Goal: Information Seeking & Learning: Learn about a topic

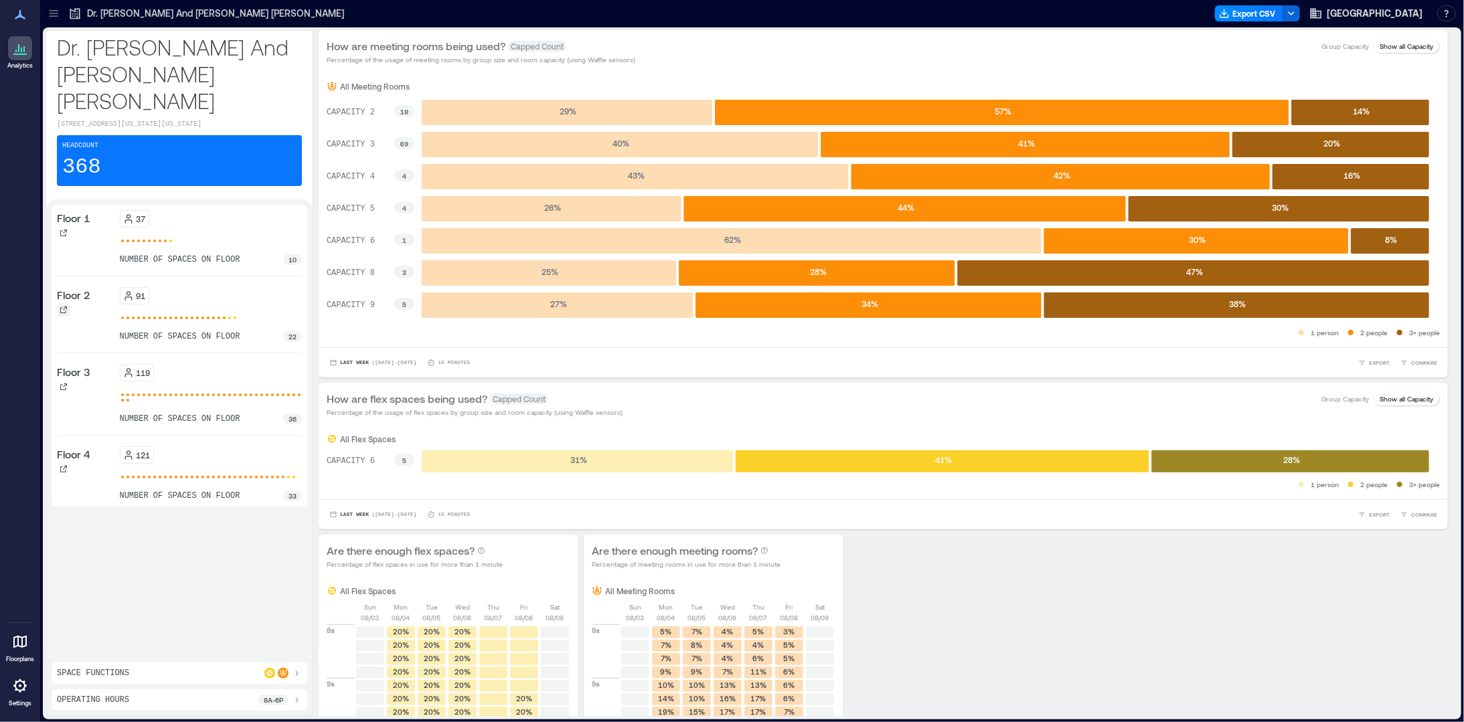
click at [65, 306] on icon at bounding box center [64, 310] width 8 height 8
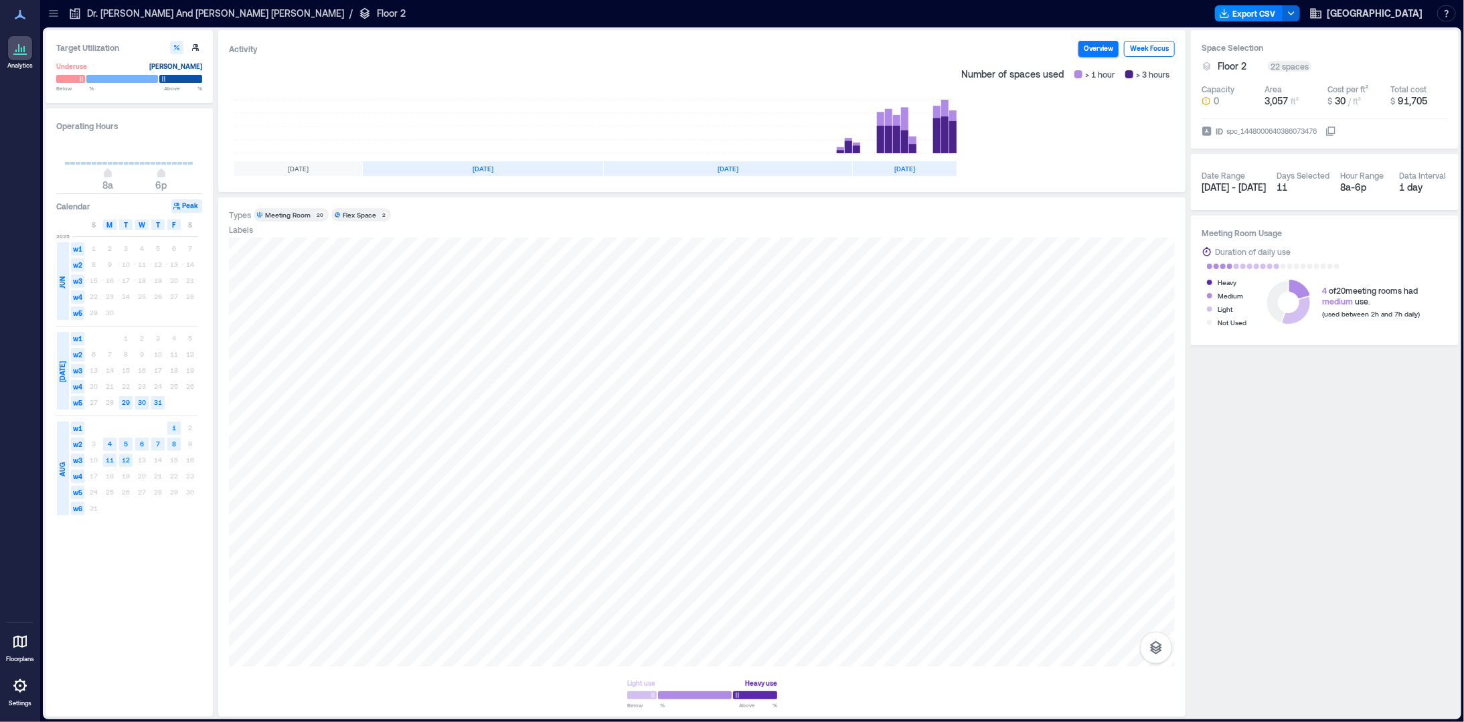
click at [1152, 48] on button "Week Focus" at bounding box center [1149, 49] width 51 height 16
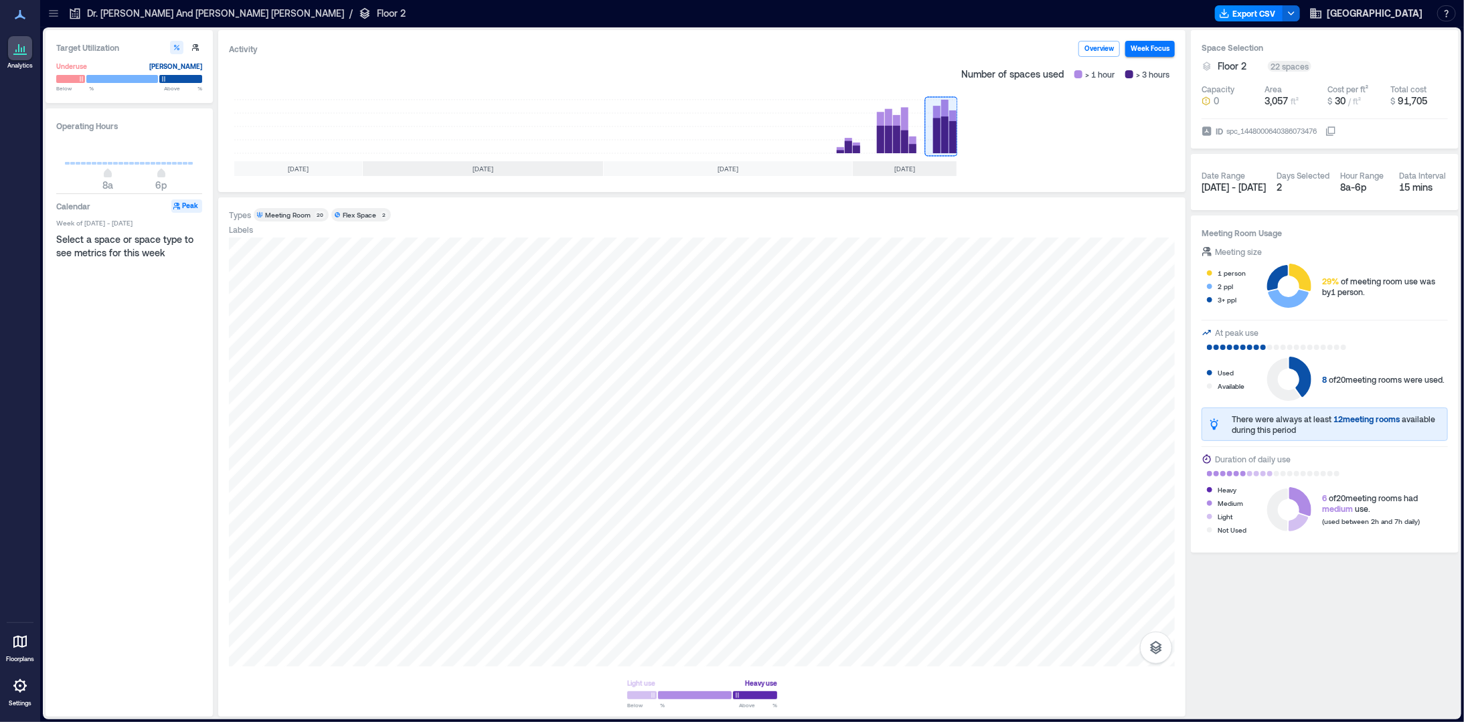
click at [118, 13] on p "Dr. [PERSON_NAME] And [PERSON_NAME] [PERSON_NAME]" at bounding box center [215, 13] width 257 height 13
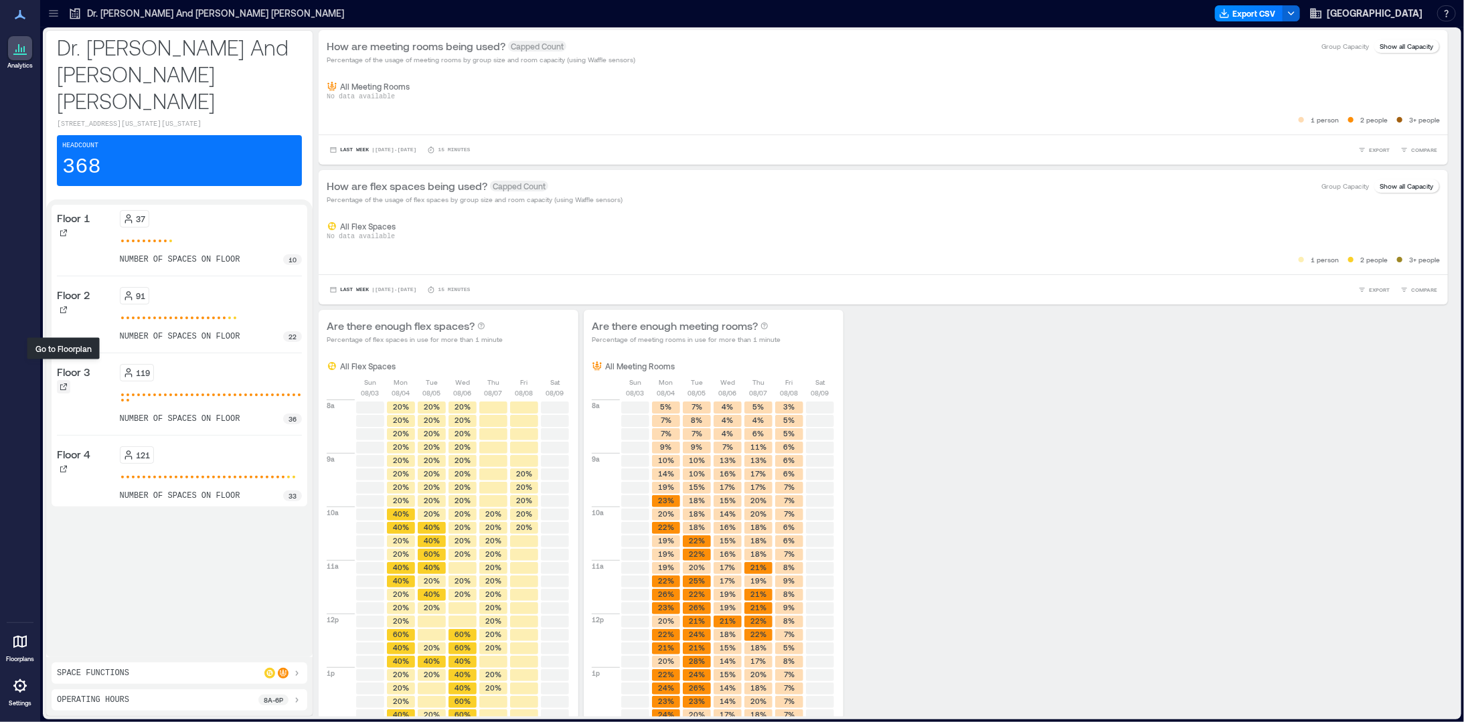
click at [66, 383] on icon at bounding box center [64, 387] width 8 height 8
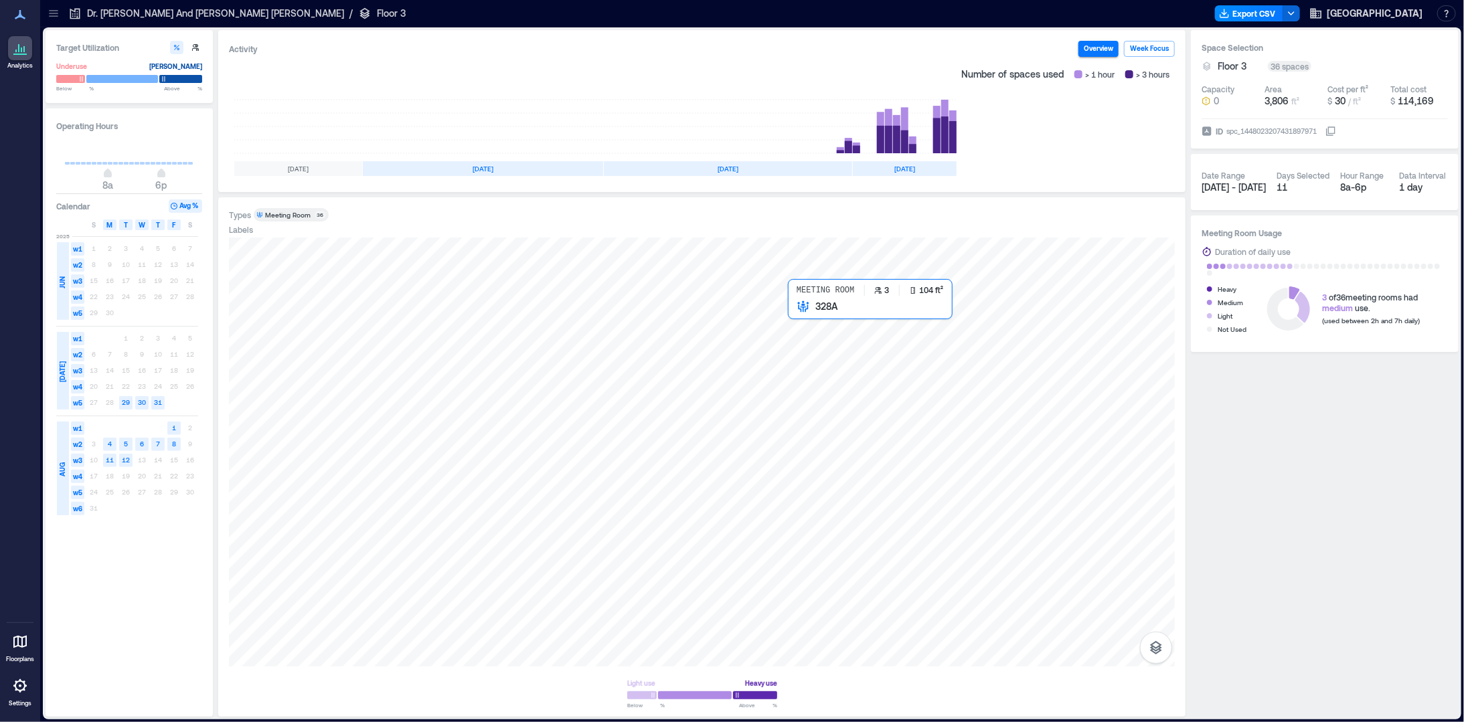
click at [804, 315] on div at bounding box center [702, 452] width 946 height 429
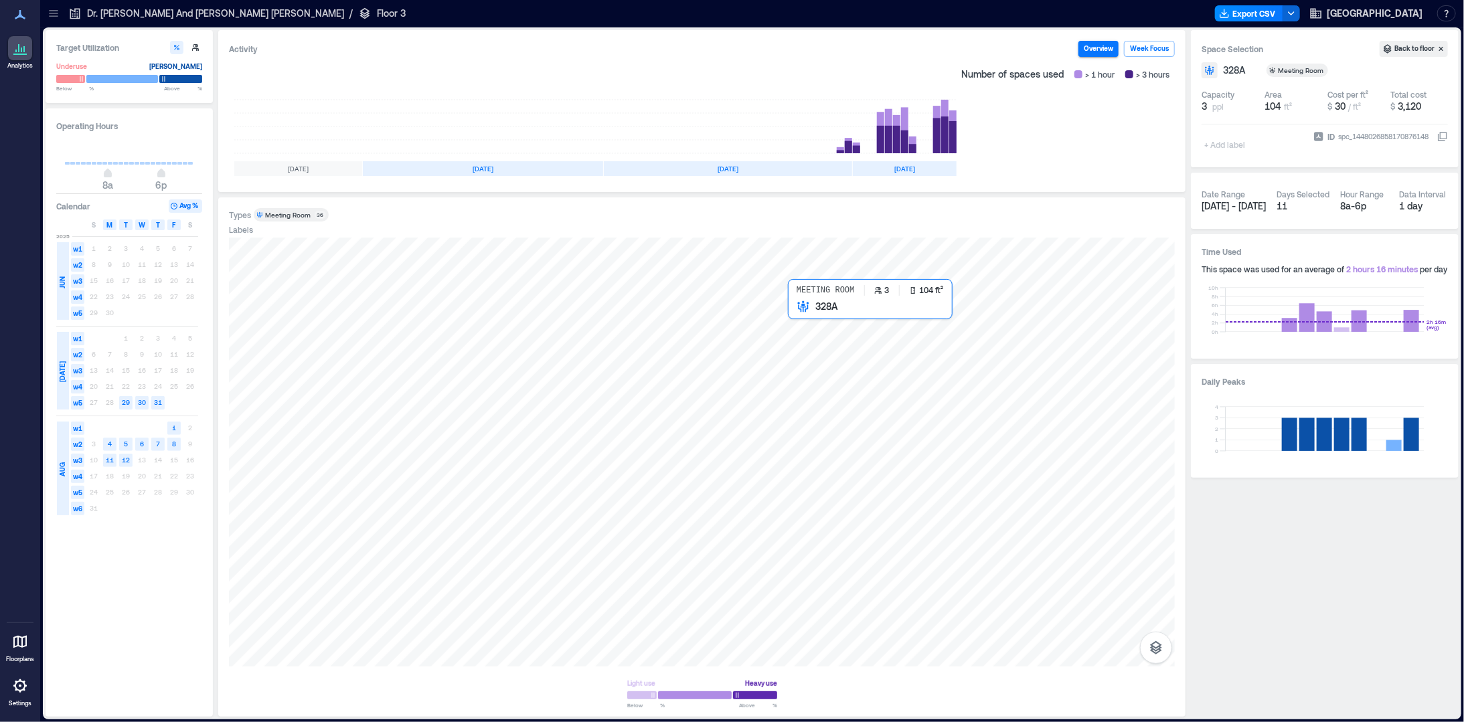
click at [806, 327] on div at bounding box center [702, 452] width 946 height 429
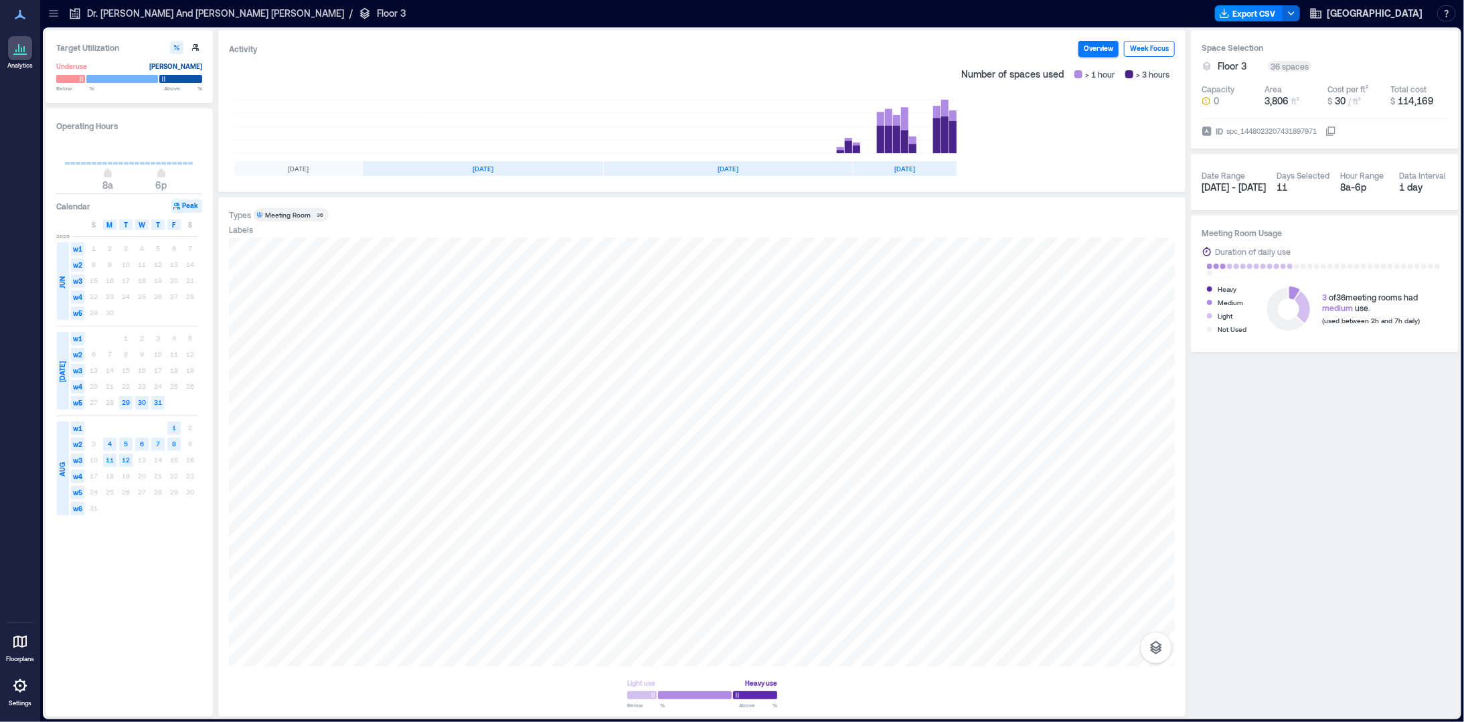
click at [1149, 46] on button "Week Focus" at bounding box center [1149, 49] width 51 height 16
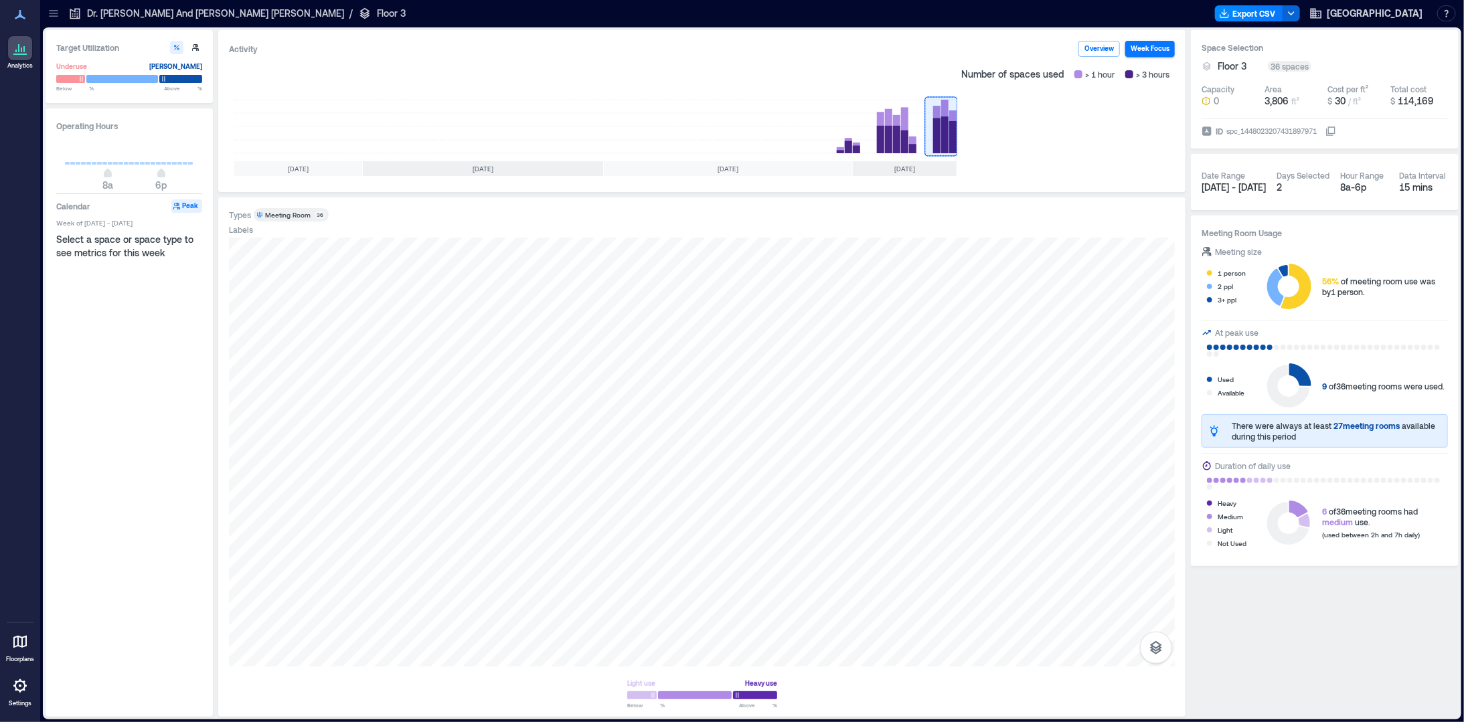
click at [122, 16] on p "Dr. [PERSON_NAME] And [PERSON_NAME] [PERSON_NAME]" at bounding box center [215, 13] width 257 height 13
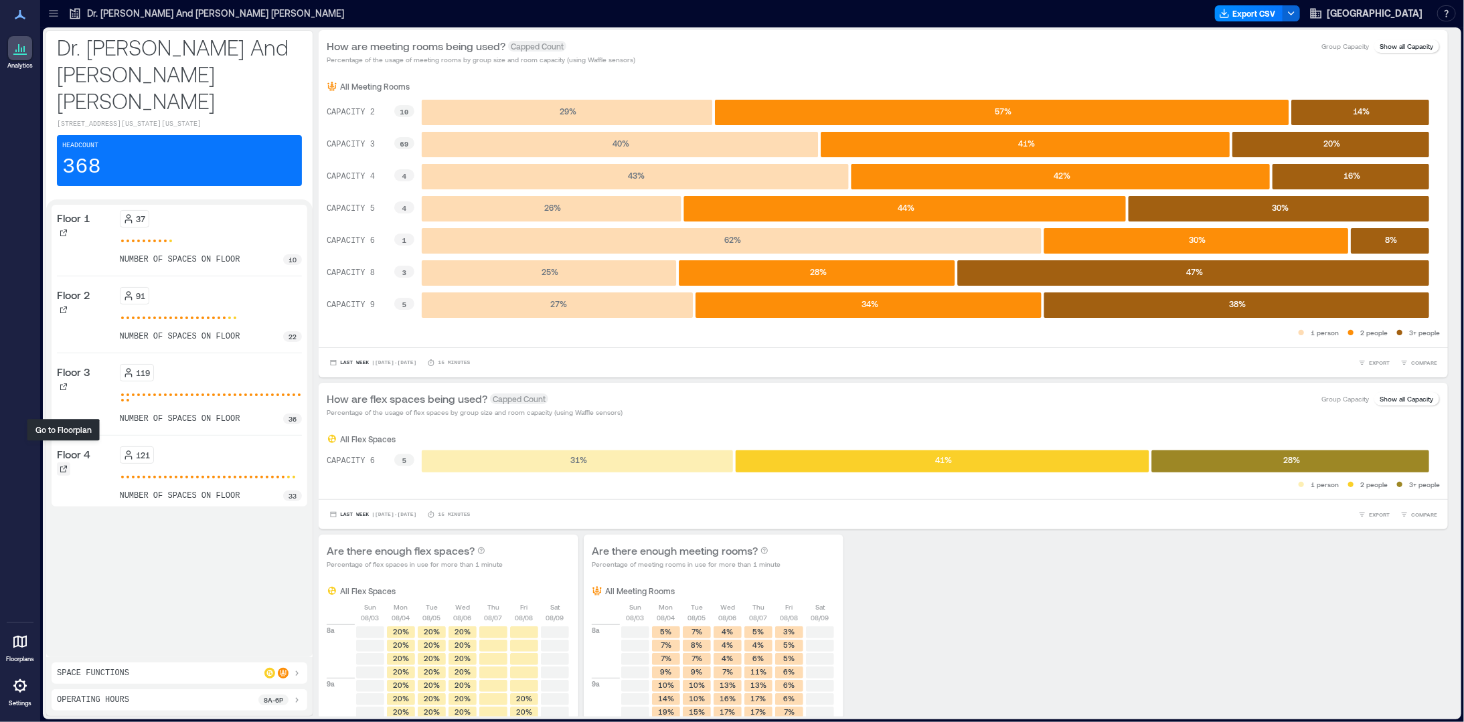
click at [60, 466] on icon at bounding box center [63, 469] width 7 height 7
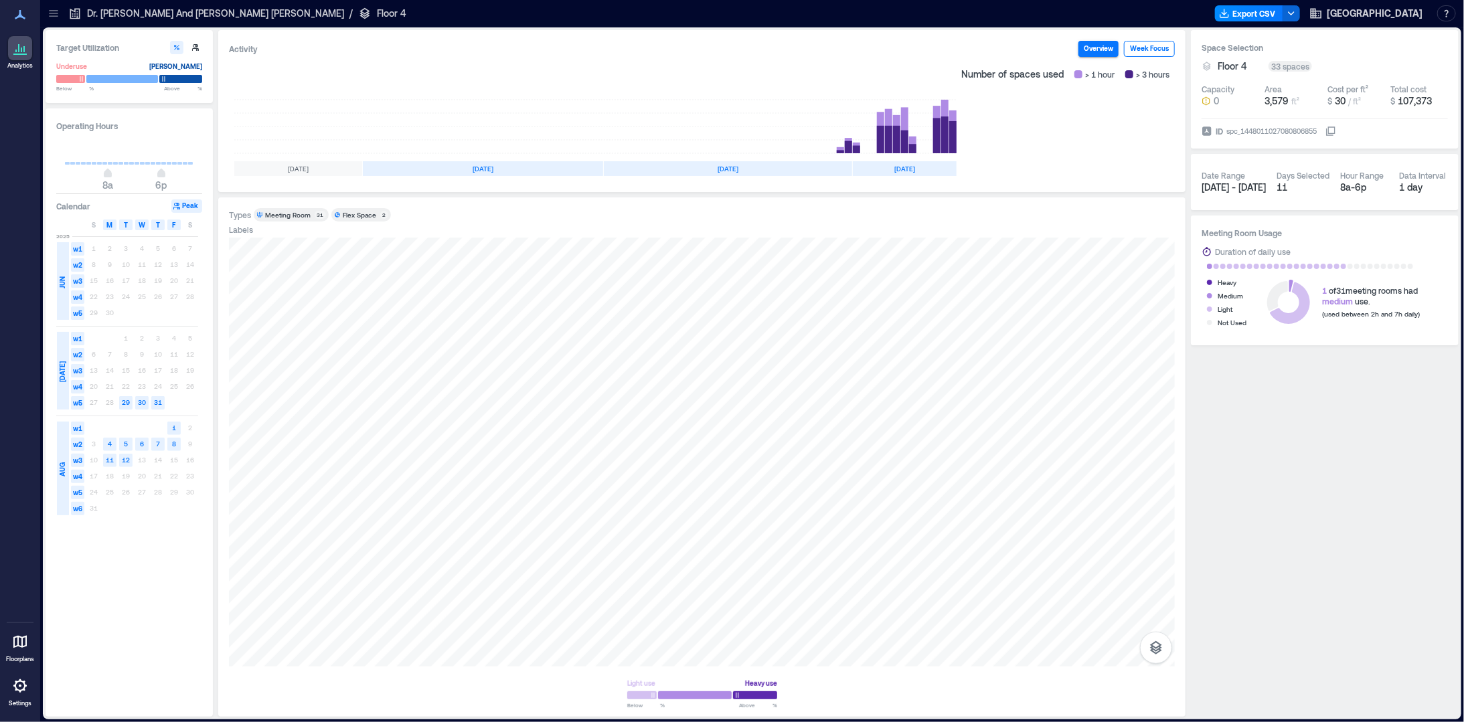
drag, startPoint x: 1144, startPoint y: 43, endPoint x: 1152, endPoint y: 50, distance: 9.9
click at [1148, 48] on button "Week Focus" at bounding box center [1149, 49] width 51 height 16
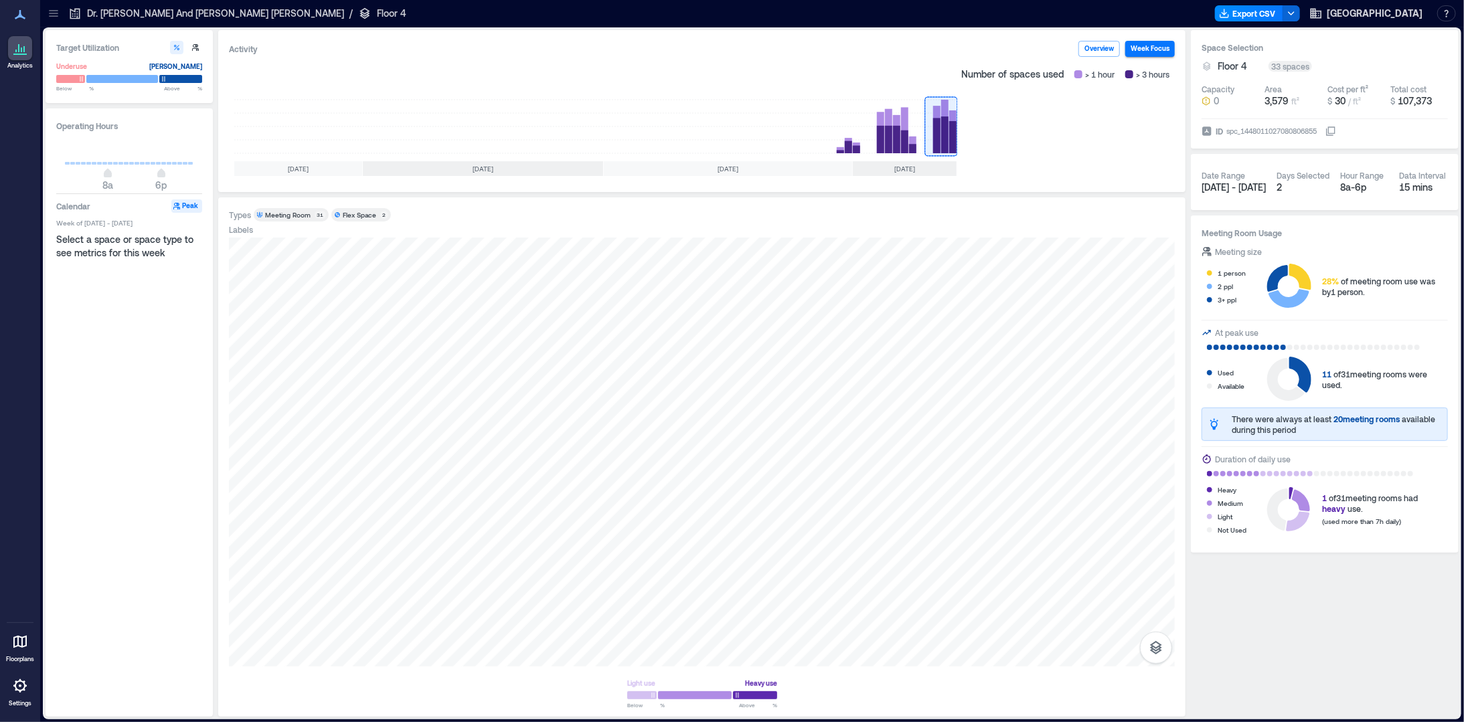
click at [175, 15] on p "Dr. [PERSON_NAME] And [PERSON_NAME] [PERSON_NAME]" at bounding box center [215, 13] width 257 height 13
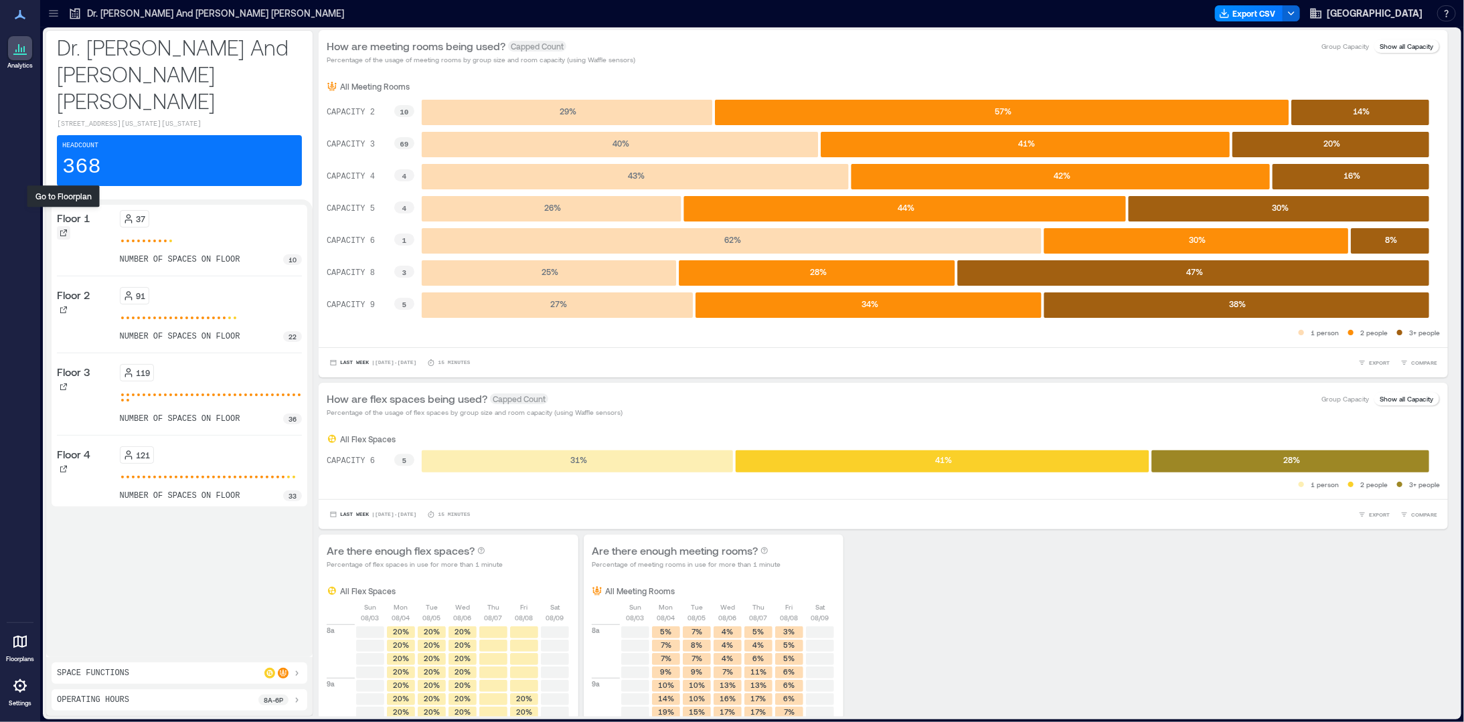
click at [63, 229] on icon at bounding box center [64, 233] width 8 height 8
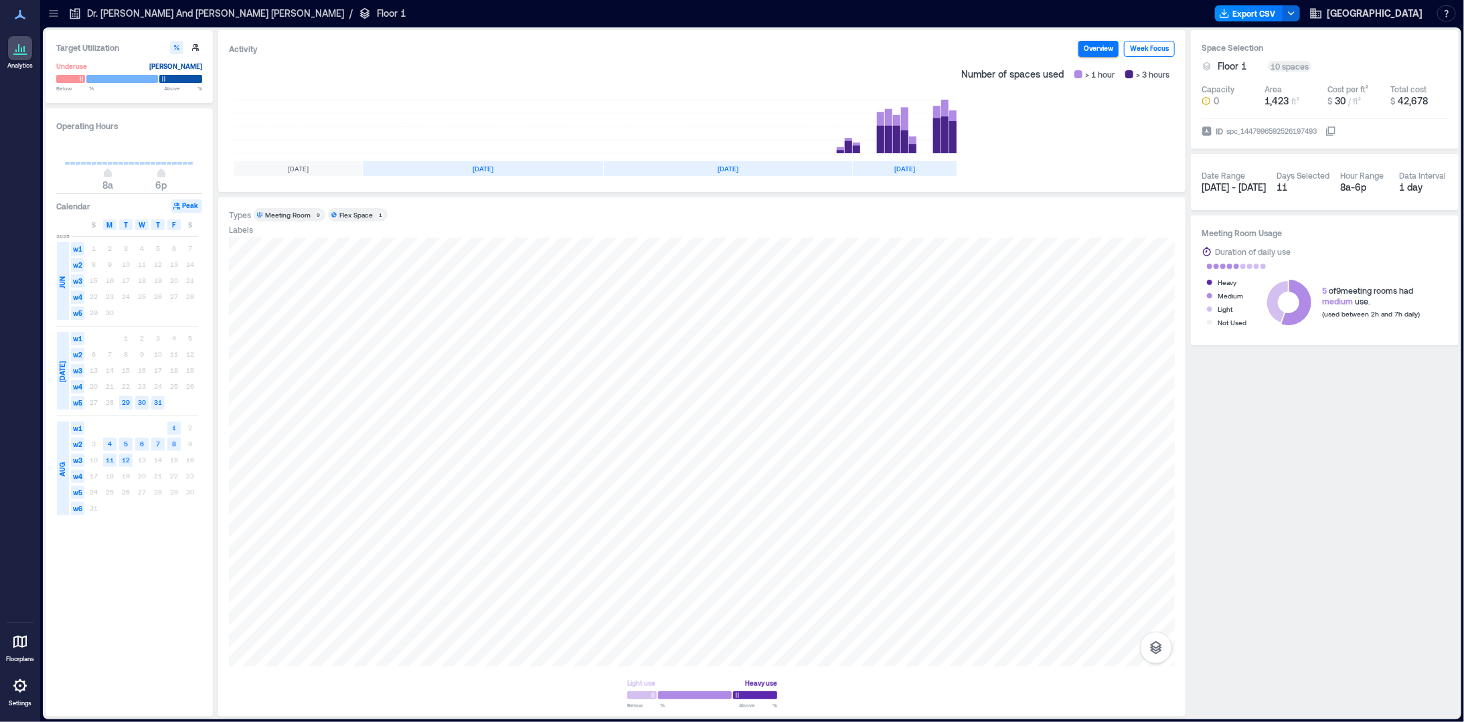
click at [1152, 50] on button "Week Focus" at bounding box center [1149, 49] width 51 height 16
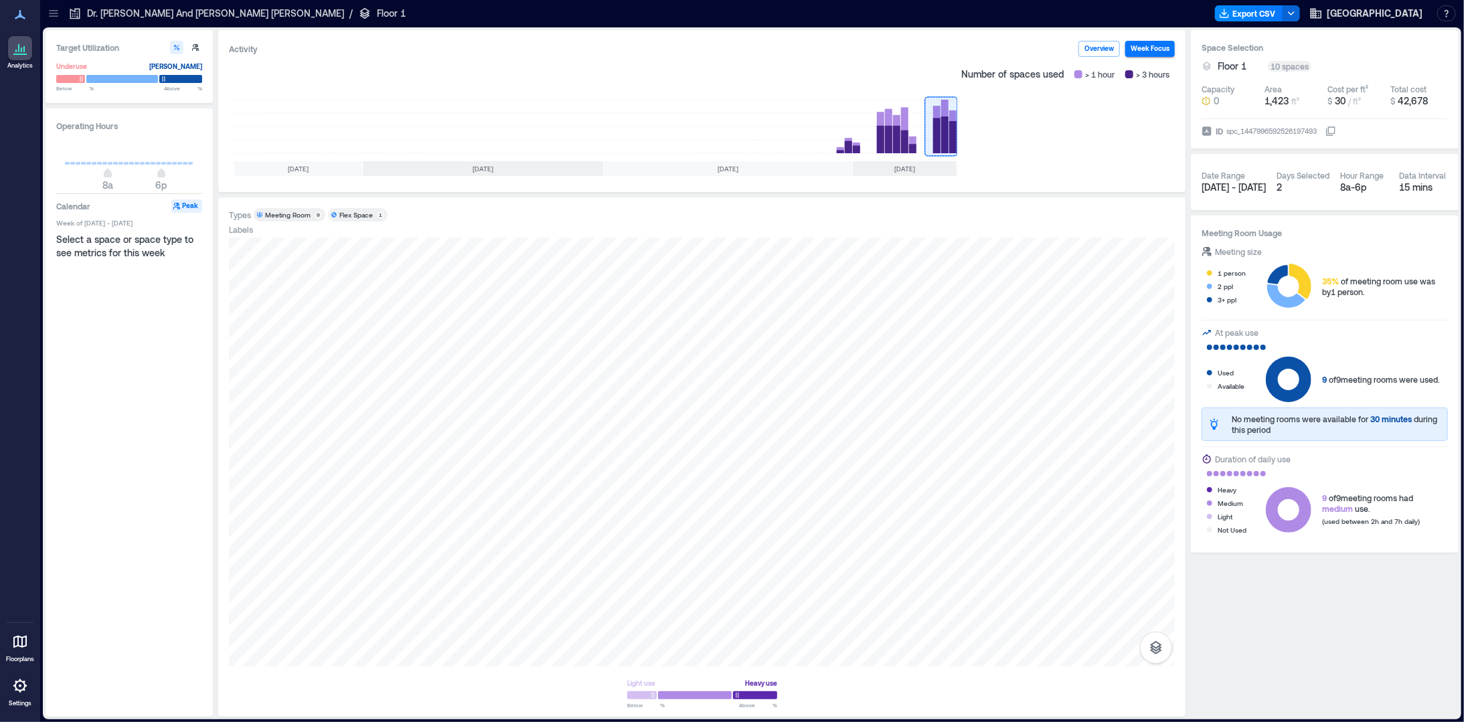
click at [127, 9] on p "Dr. [PERSON_NAME] And [PERSON_NAME] [PERSON_NAME]" at bounding box center [215, 13] width 257 height 13
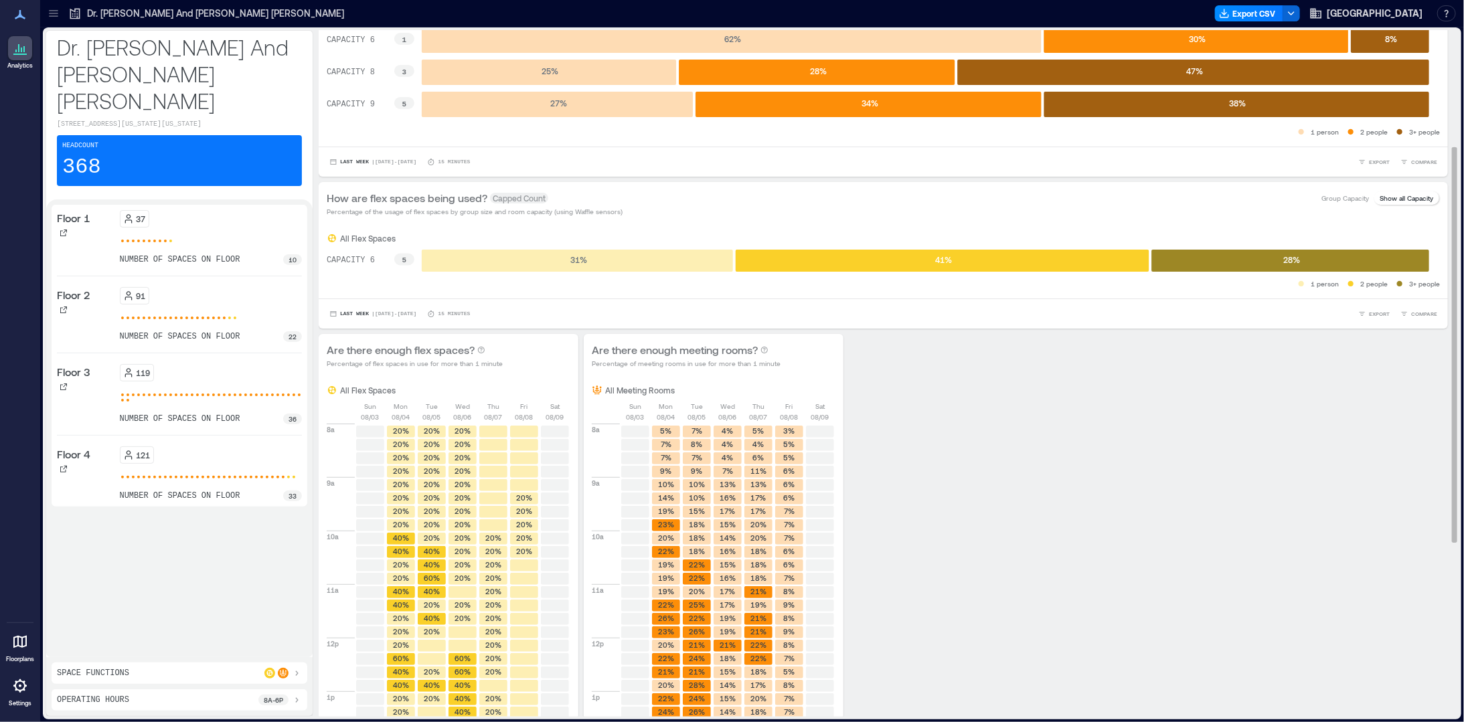
scroll to position [335, 0]
